Goal: Information Seeking & Learning: Learn about a topic

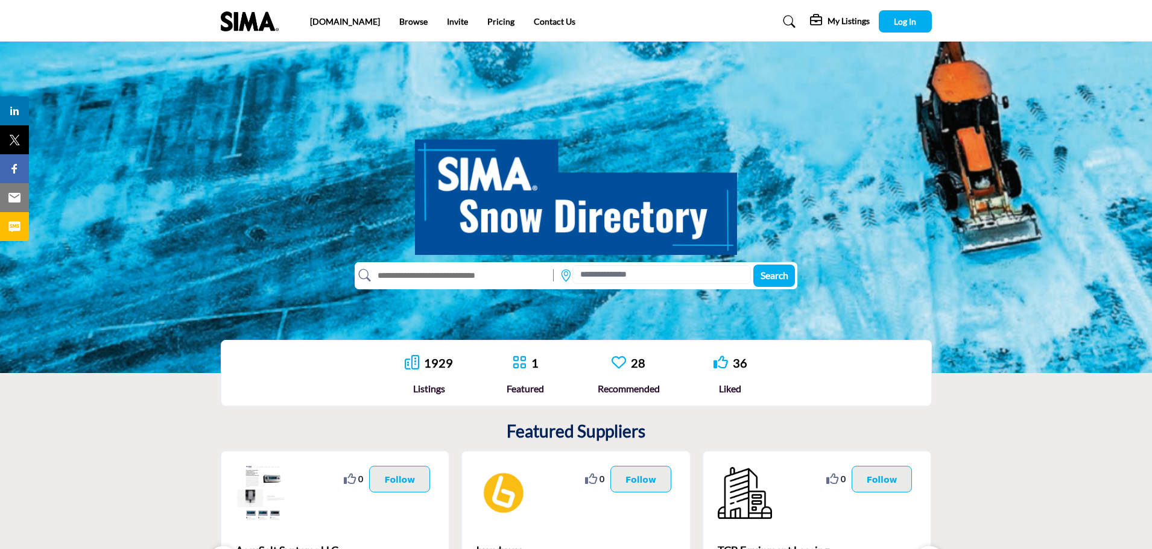
click at [597, 285] on div "Search" at bounding box center [575, 275] width 440 height 27
click at [595, 274] on input at bounding box center [661, 274] width 178 height 19
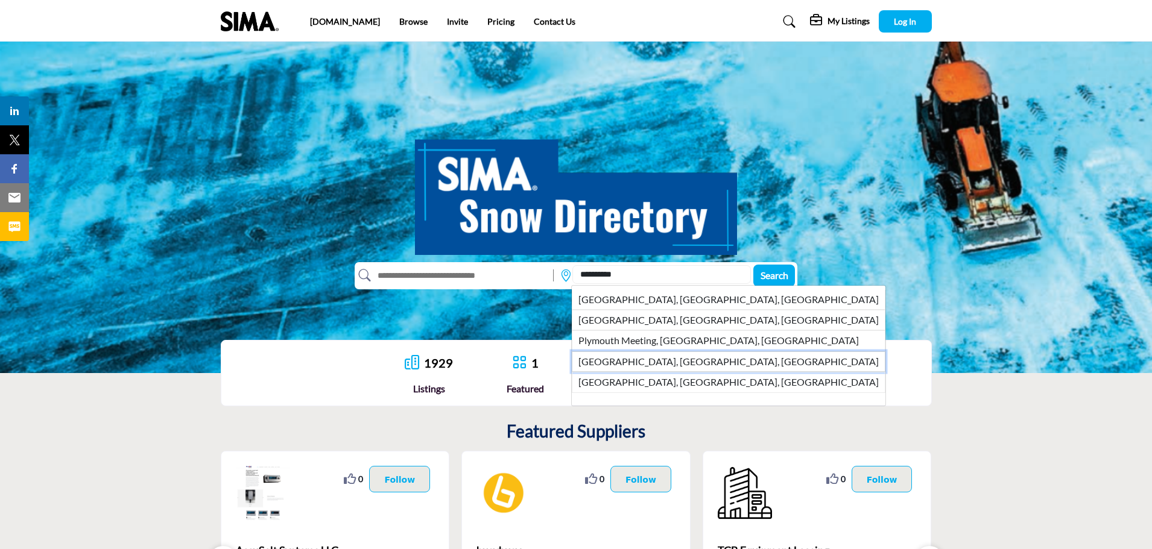
click at [655, 365] on li "Plymouth, MA, USA" at bounding box center [729, 362] width 314 height 21
type input "**********"
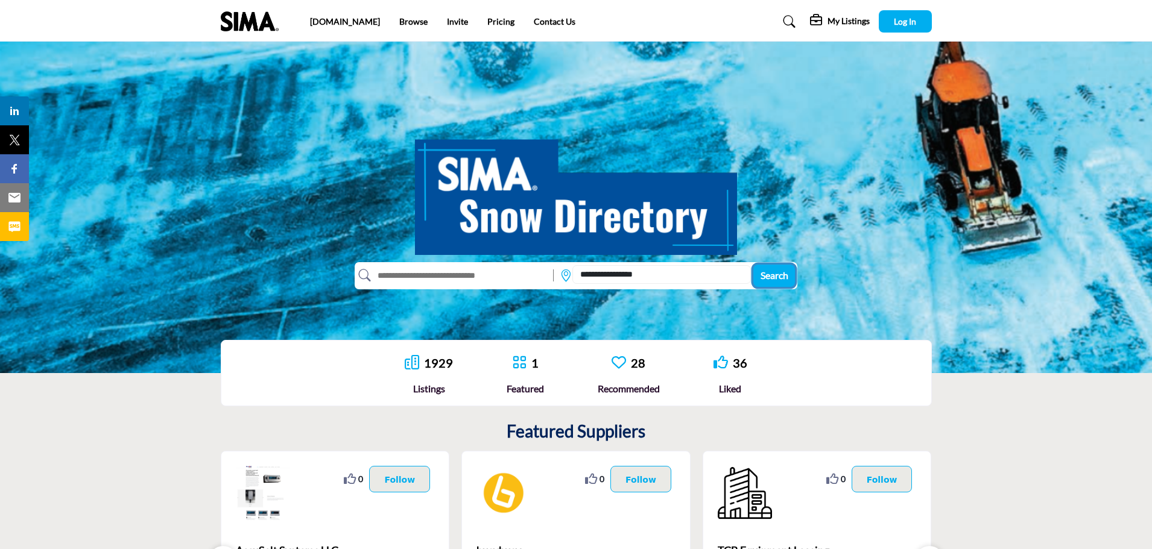
click at [781, 275] on span "Search" at bounding box center [774, 275] width 28 height 11
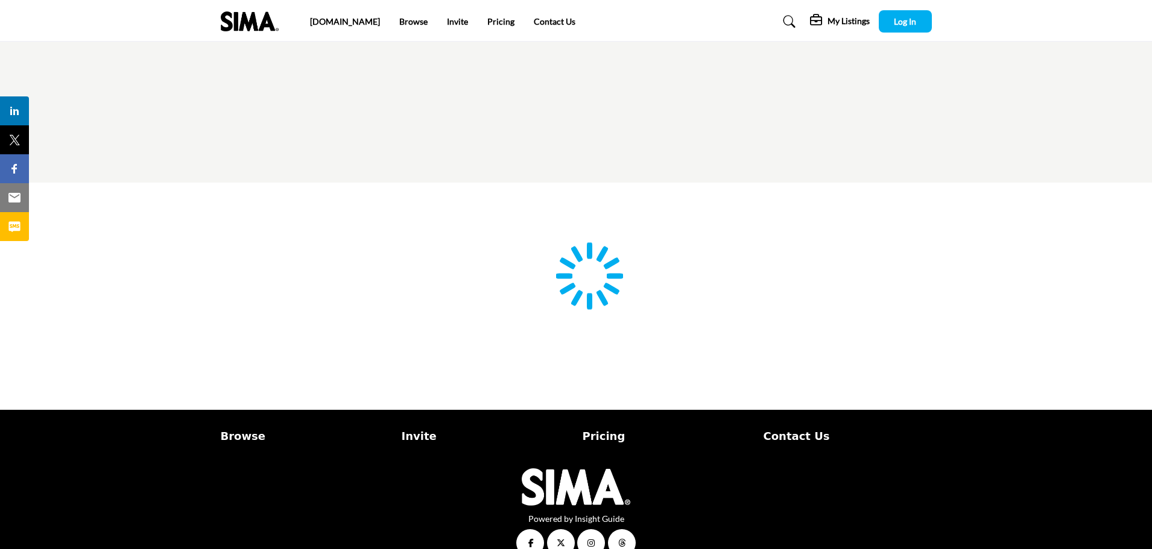
type input "**********"
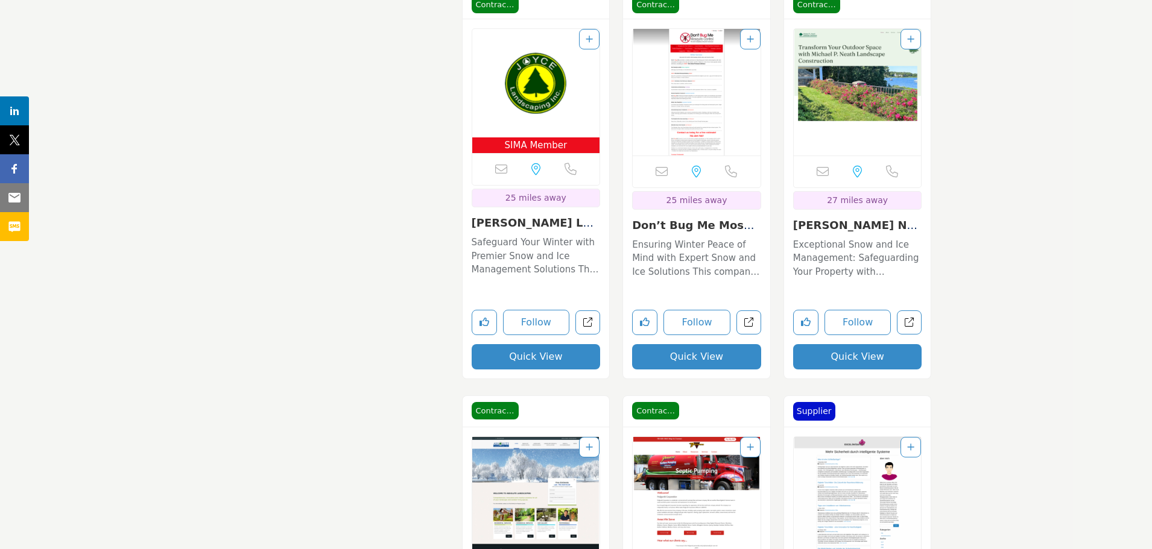
scroll to position [1809, 0]
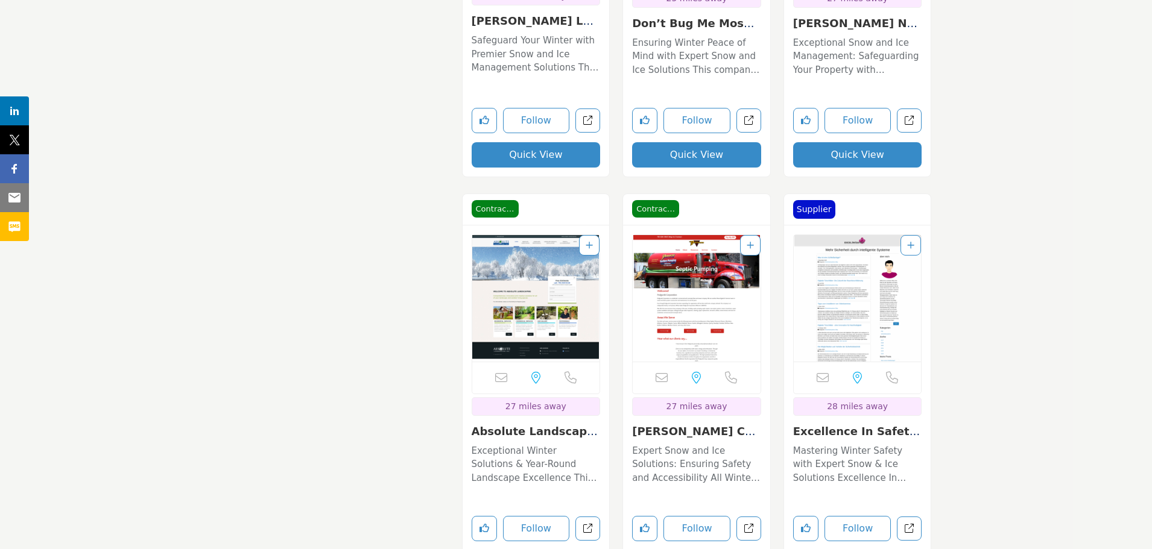
click at [861, 309] on img "Open Listing in new tab" at bounding box center [857, 298] width 128 height 127
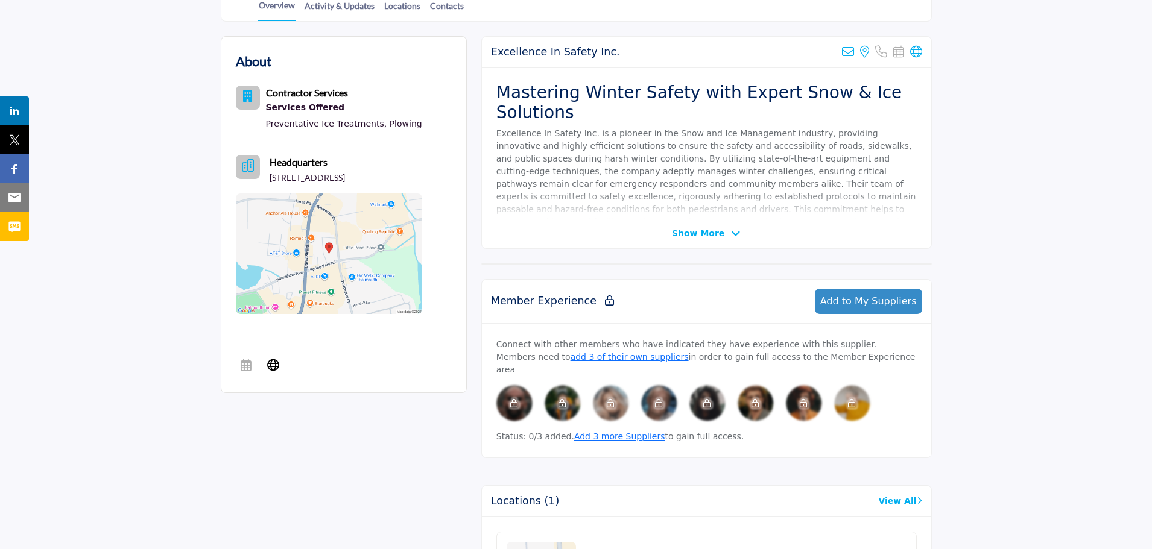
scroll to position [301, 0]
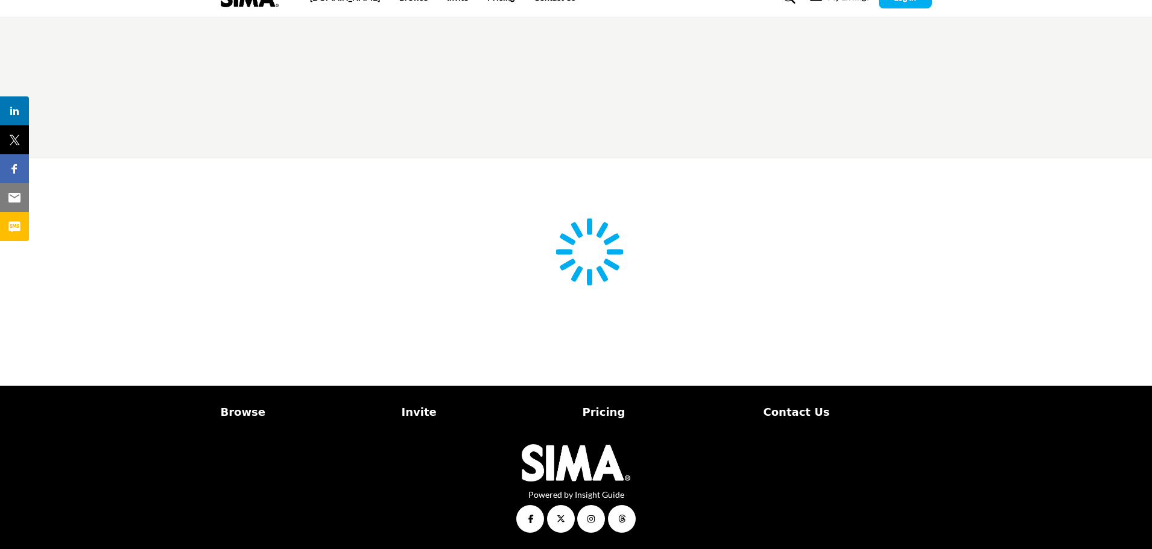
type input "**********"
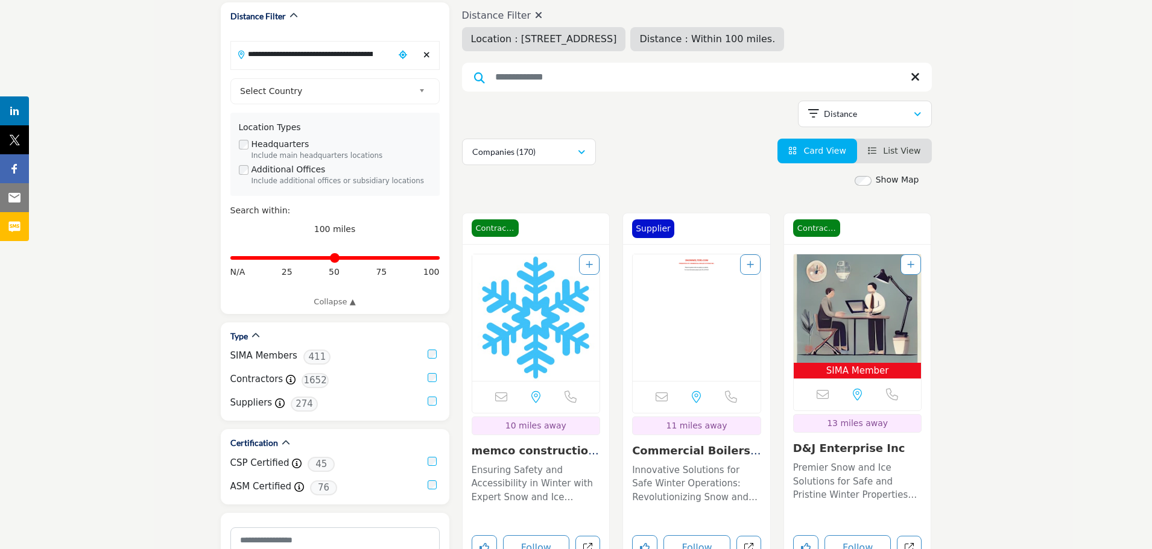
scroll to position [181, 0]
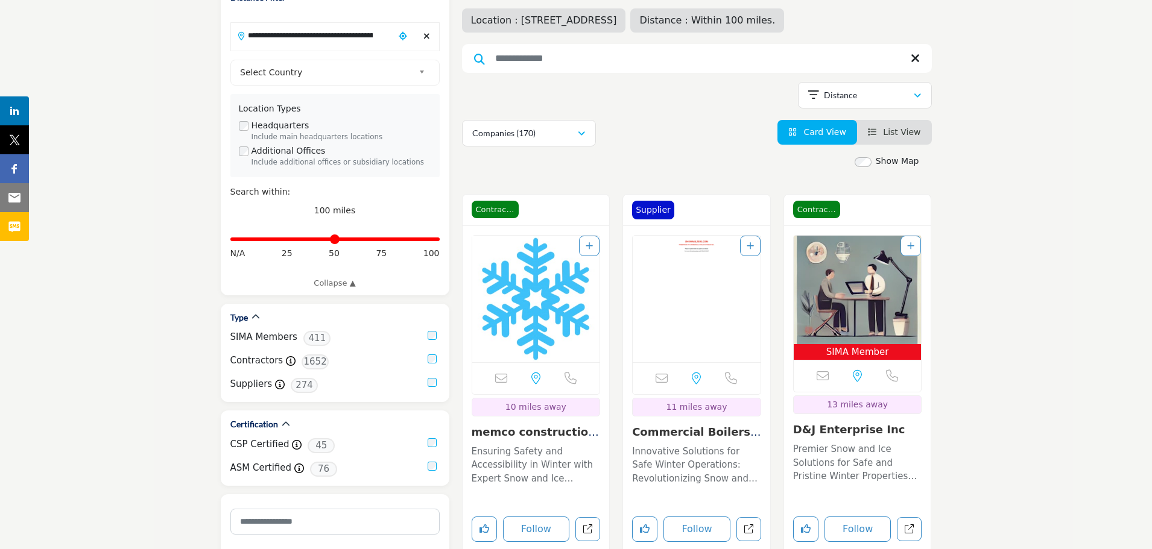
click at [917, 130] on span "List View" at bounding box center [901, 132] width 37 height 10
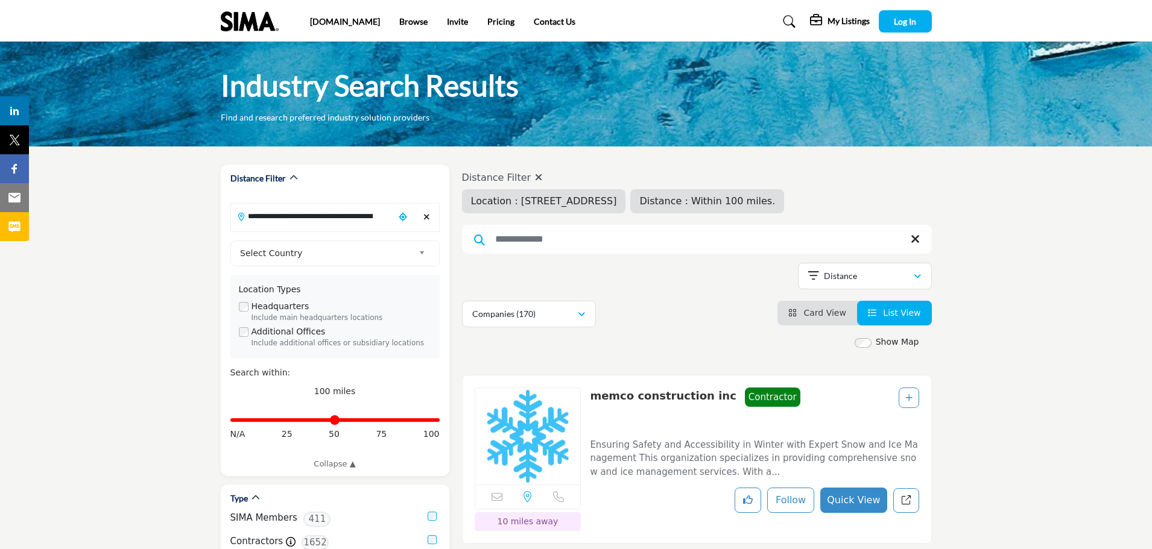
click at [828, 314] on span "Card View" at bounding box center [824, 313] width 42 height 10
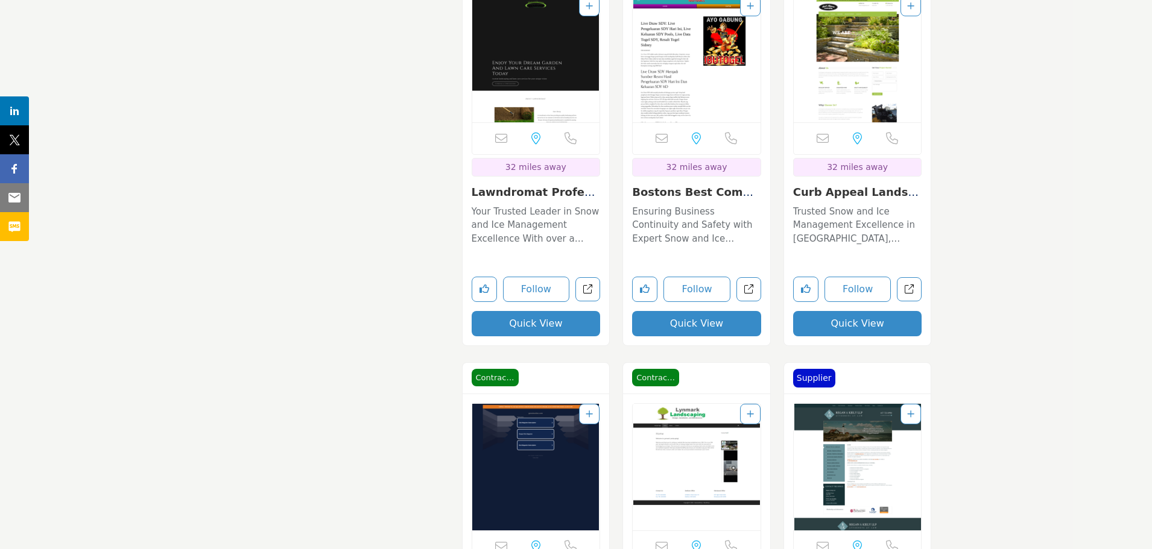
scroll to position [3919, 0]
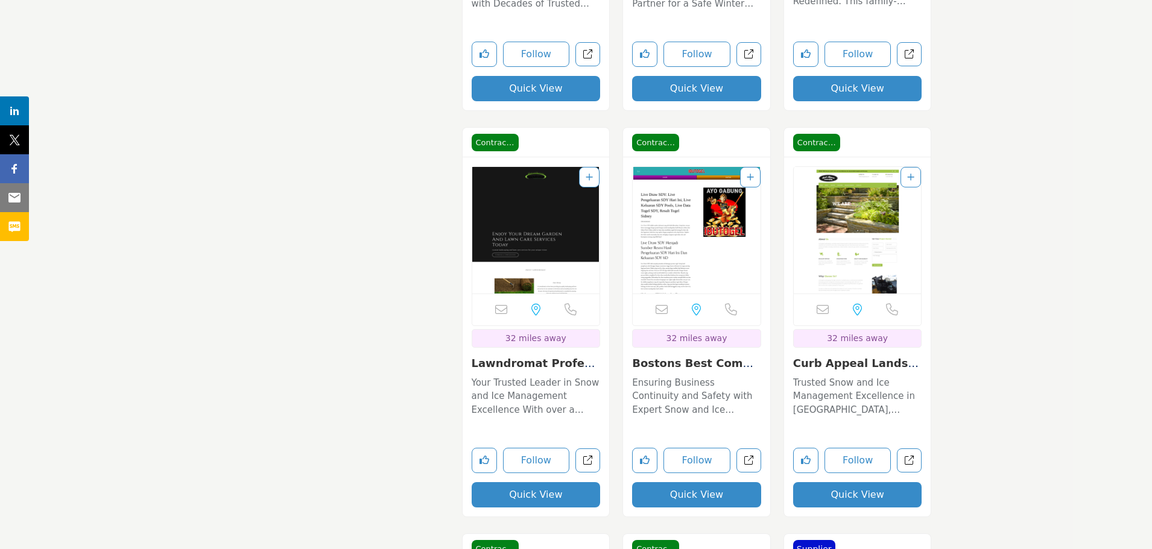
click at [889, 295] on div "Sorry, but this listing is on a subscription plan which does not allow users to…" at bounding box center [857, 310] width 128 height 32
click at [849, 364] on link "Curb Appeal Landscap..." at bounding box center [857, 370] width 128 height 26
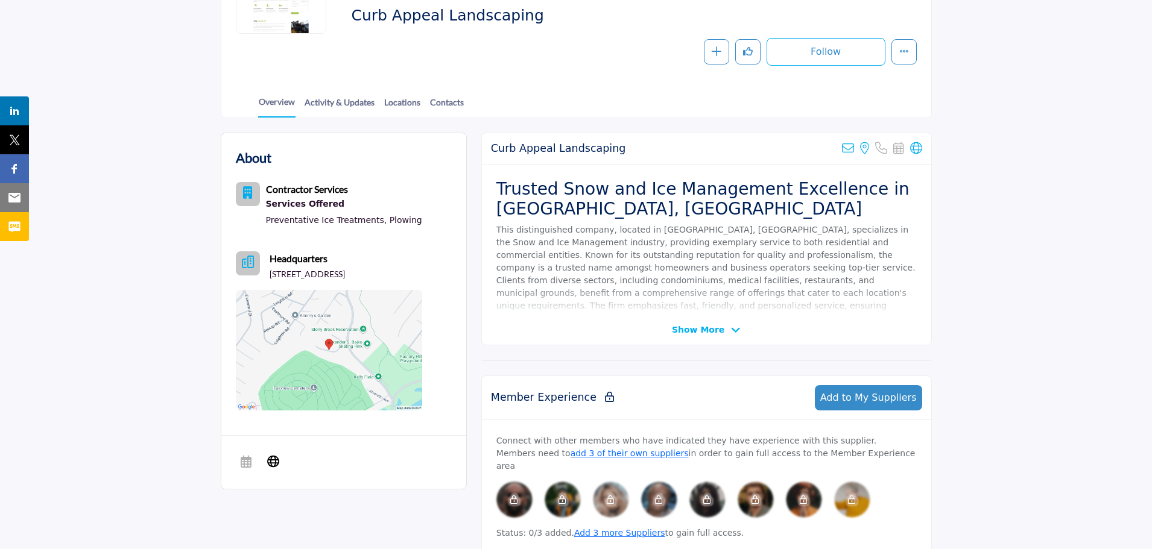
scroll to position [190, 0]
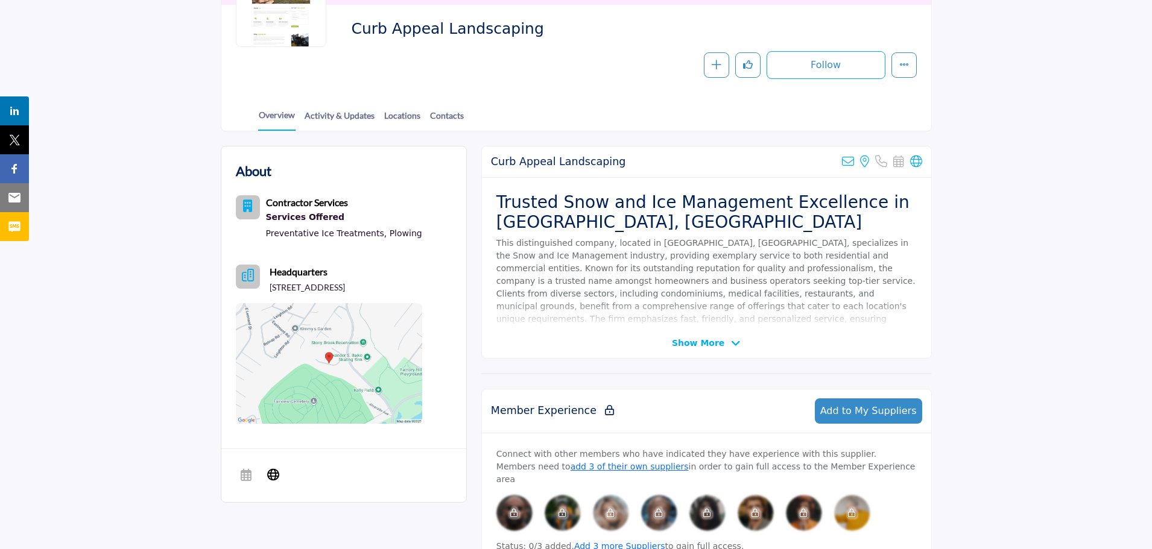
click at [691, 341] on span "Show More" at bounding box center [698, 343] width 52 height 13
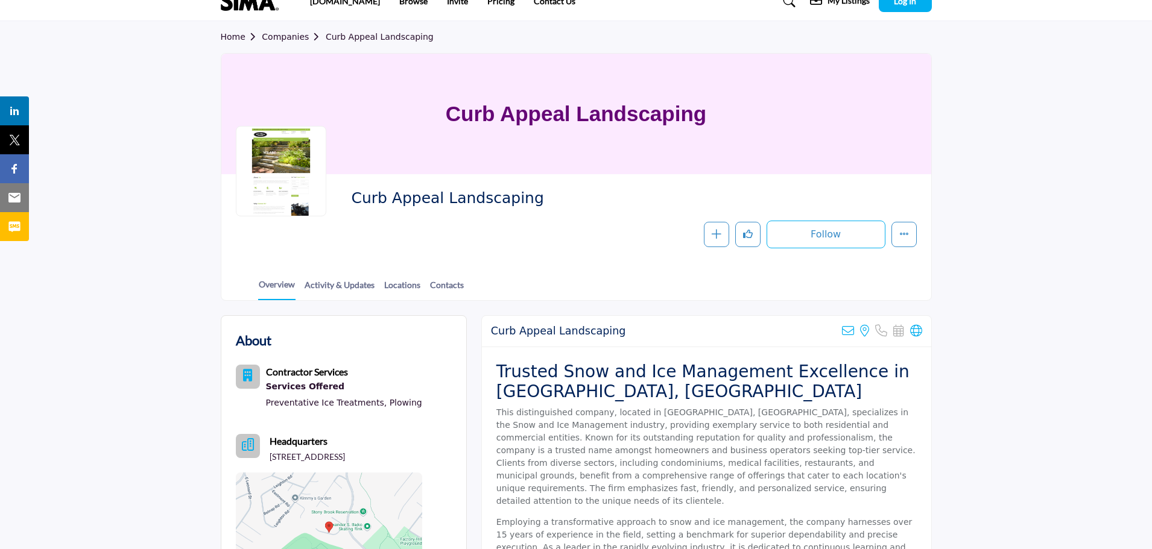
scroll to position [0, 0]
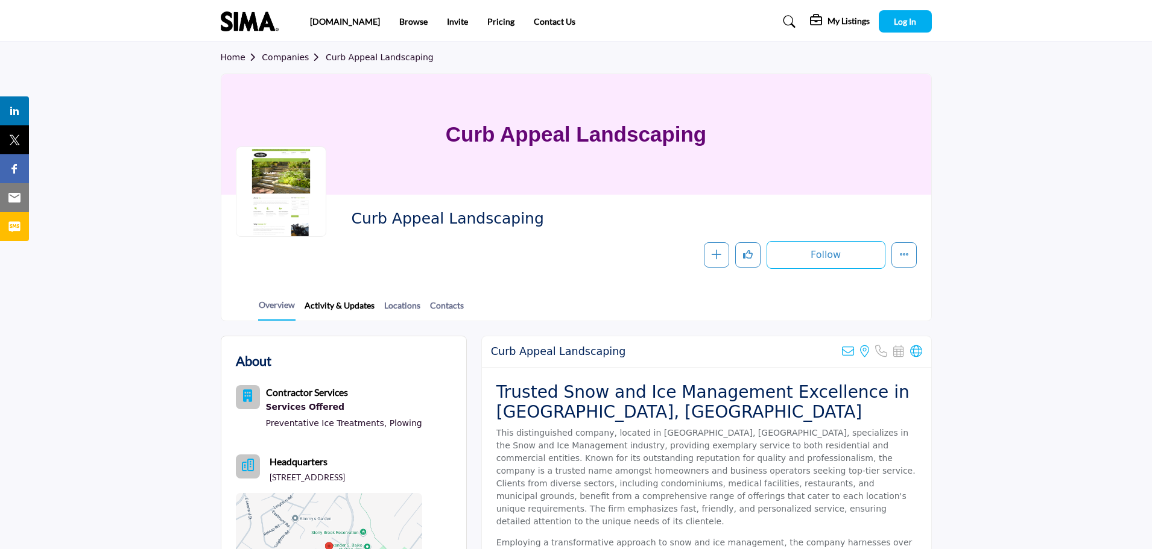
click at [370, 299] on link "Activity & Updates" at bounding box center [339, 309] width 71 height 21
click at [350, 306] on link "Activity & Updates" at bounding box center [339, 309] width 71 height 21
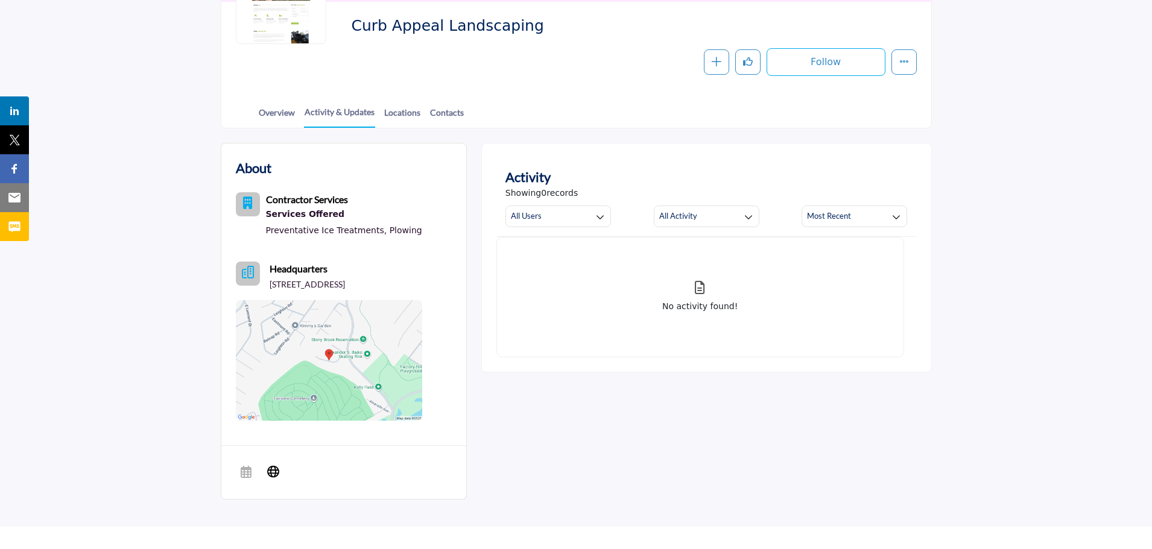
scroll to position [119, 0]
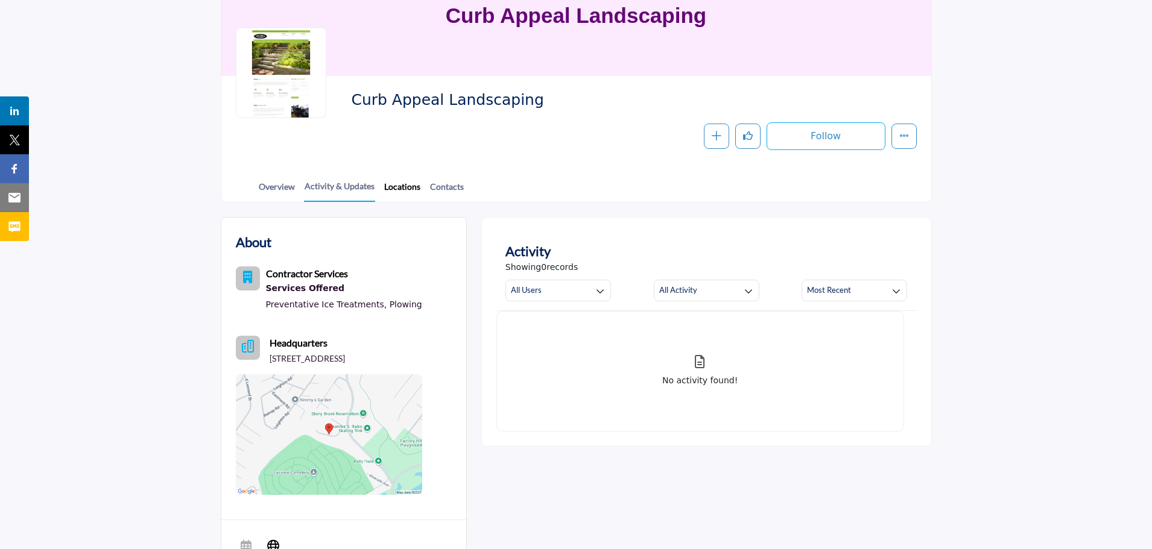
click at [411, 184] on link "Locations" at bounding box center [401, 190] width 37 height 21
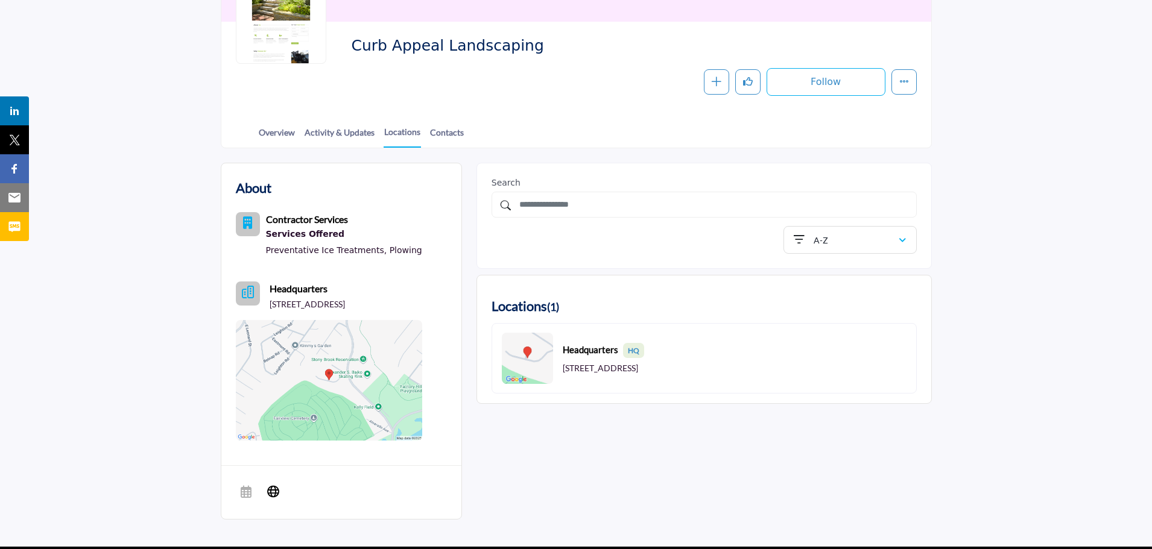
scroll to position [181, 0]
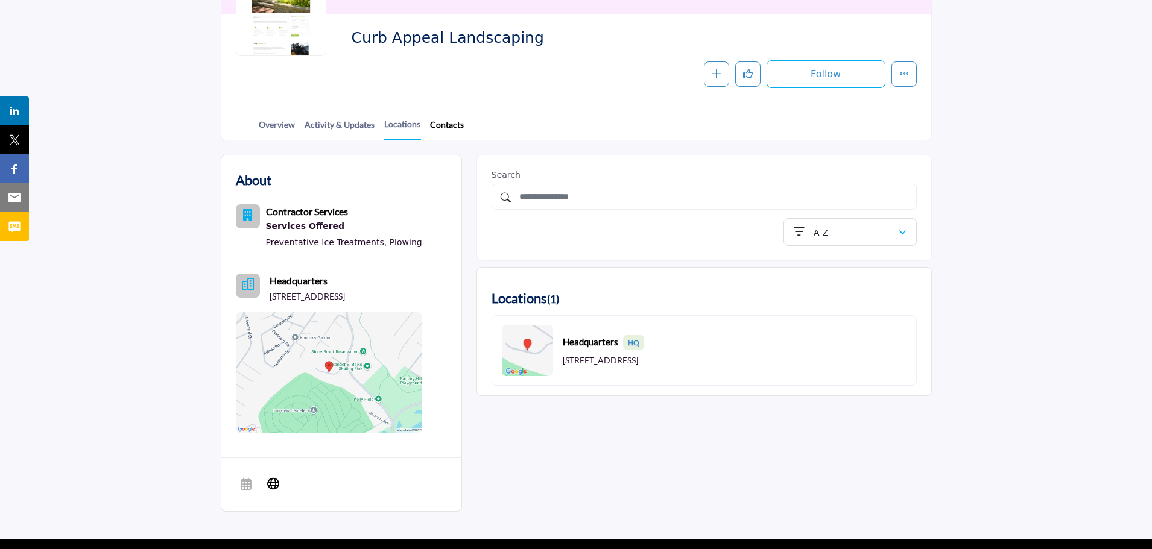
click at [443, 130] on link "Contacts" at bounding box center [446, 128] width 35 height 21
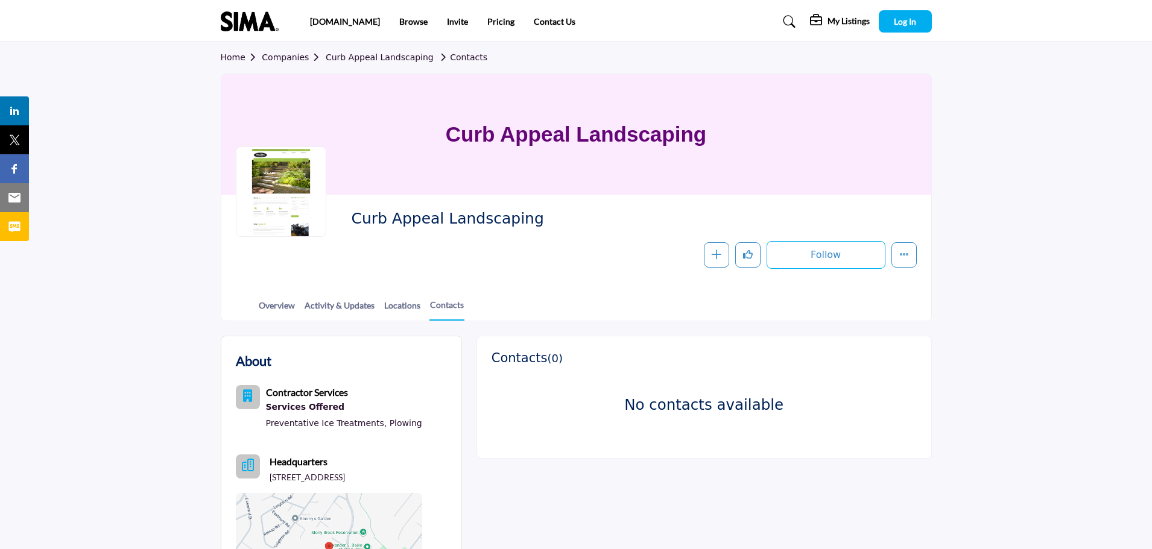
click at [292, 61] on link "Companies" at bounding box center [294, 57] width 64 height 10
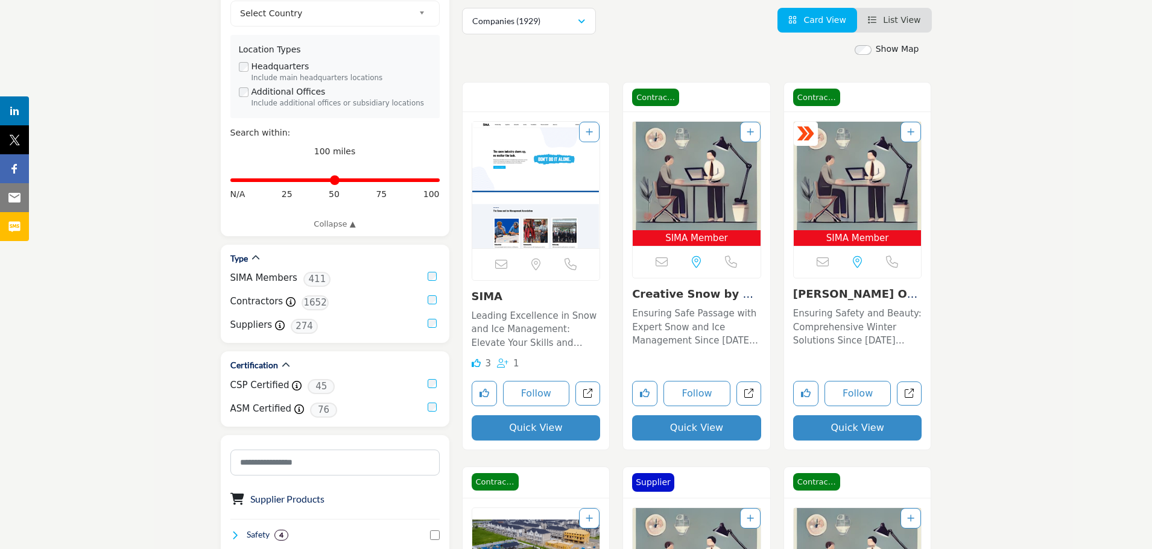
scroll to position [241, 0]
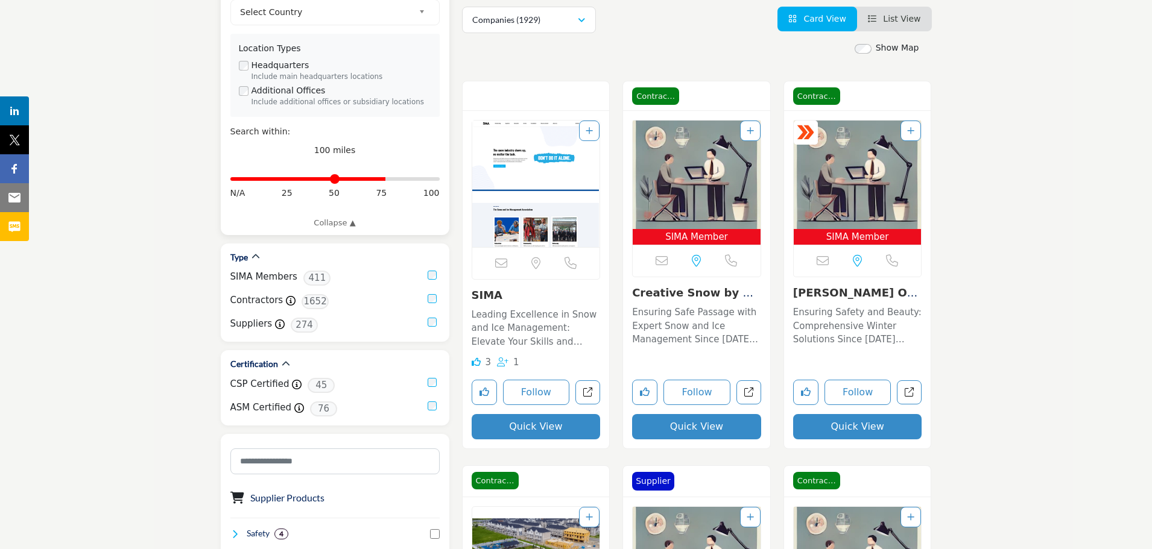
drag, startPoint x: 437, startPoint y: 183, endPoint x: 382, endPoint y: 190, distance: 55.3
click at [382, 180] on input "Distance in miles" at bounding box center [334, 179] width 209 height 2
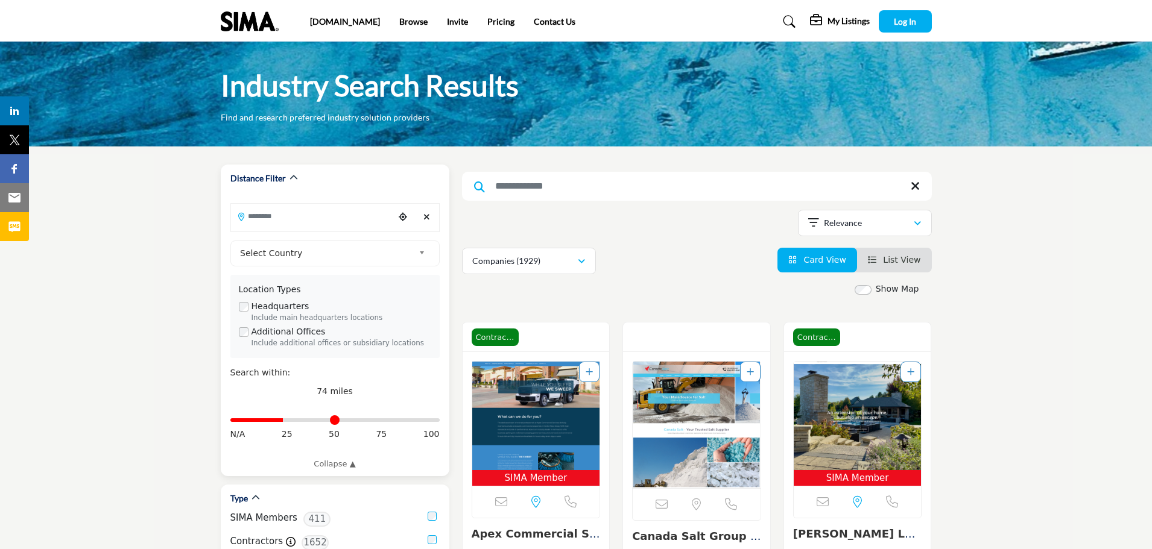
drag, startPoint x: 383, startPoint y: 421, endPoint x: 272, endPoint y: 426, distance: 111.6
click at [271, 421] on input "Distance in miles" at bounding box center [334, 420] width 209 height 2
drag, startPoint x: 271, startPoint y: 420, endPoint x: 461, endPoint y: 417, distance: 189.4
type input "***"
click at [440, 419] on input "Distance in miles" at bounding box center [334, 420] width 209 height 2
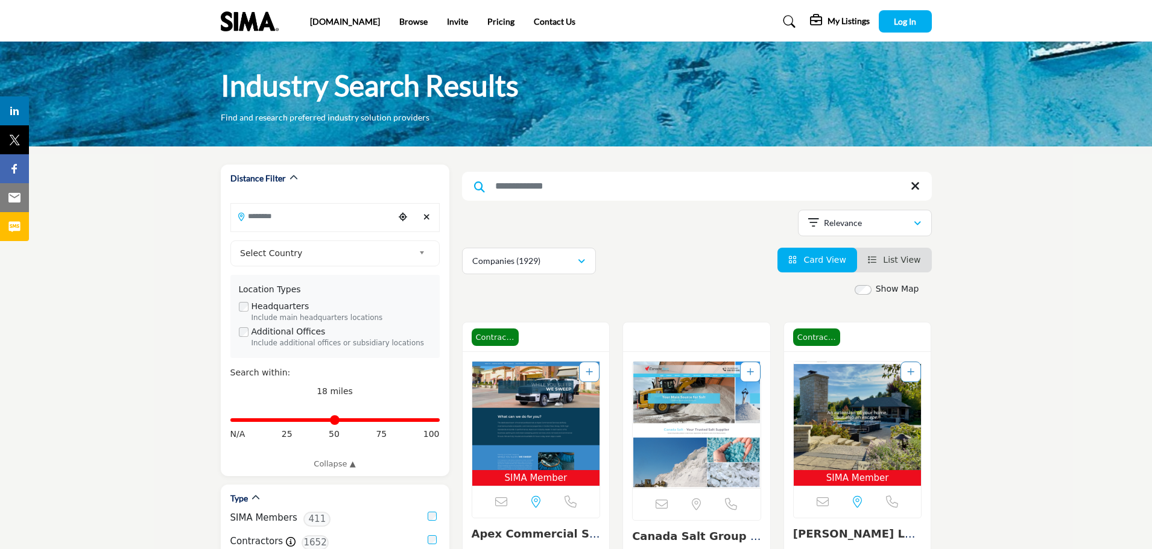
click at [835, 225] on p "Relevance" at bounding box center [843, 223] width 38 height 12
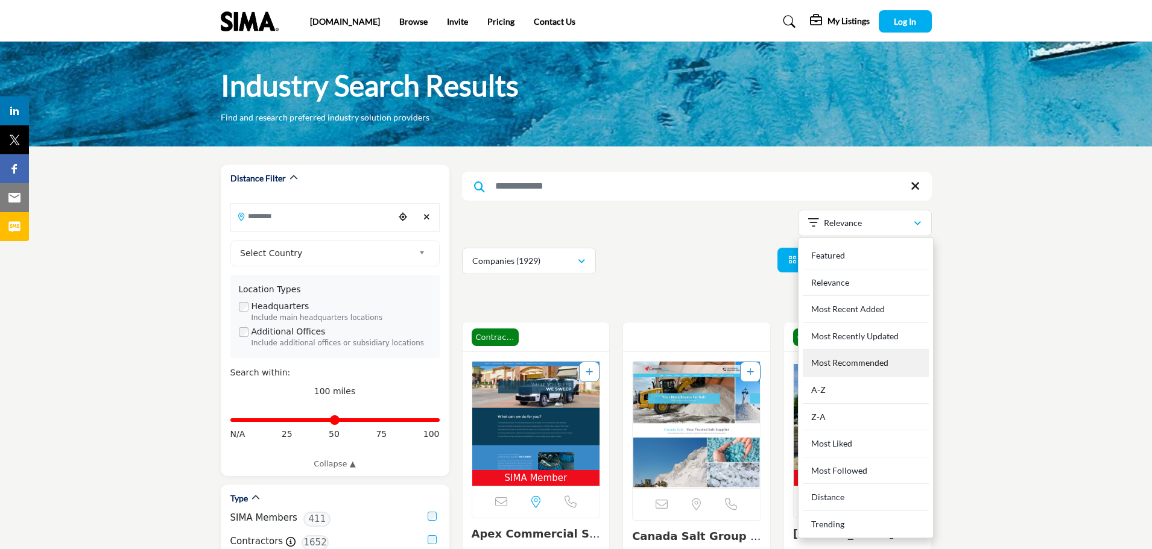
click at [860, 365] on Recommended "Most Recommended" at bounding box center [866, 363] width 126 height 27
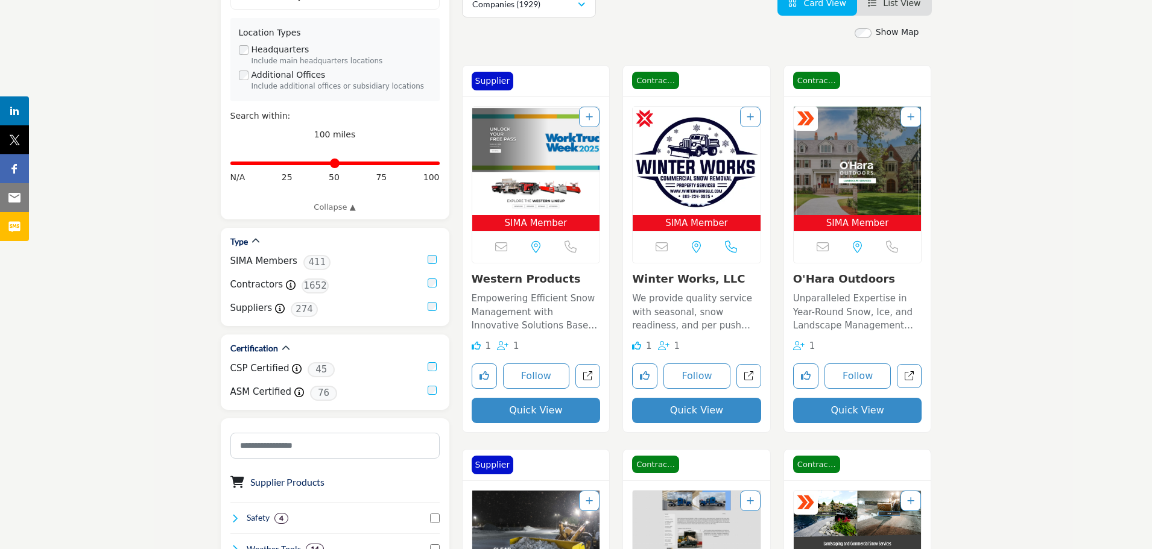
scroll to position [301, 0]
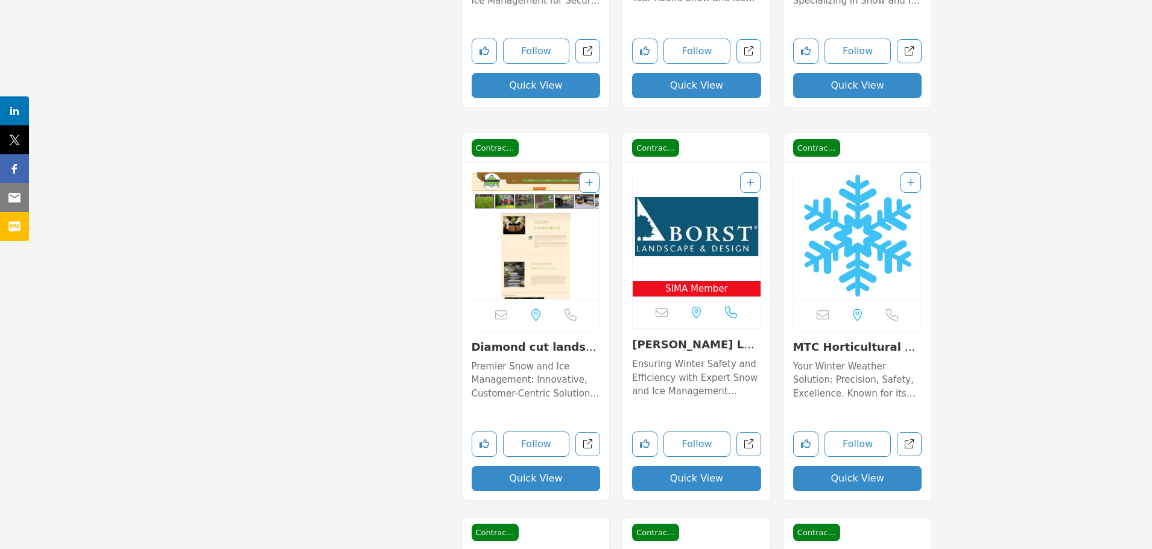
scroll to position [2894, 0]
